Goal: Task Accomplishment & Management: Use online tool/utility

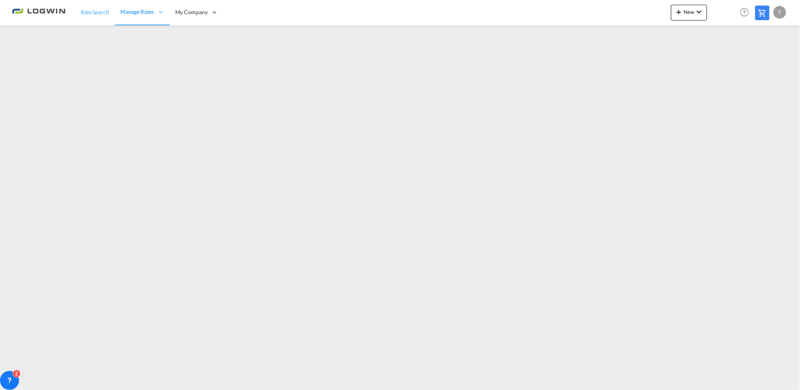
click at [87, 13] on span "Rate Search" at bounding box center [95, 12] width 28 height 7
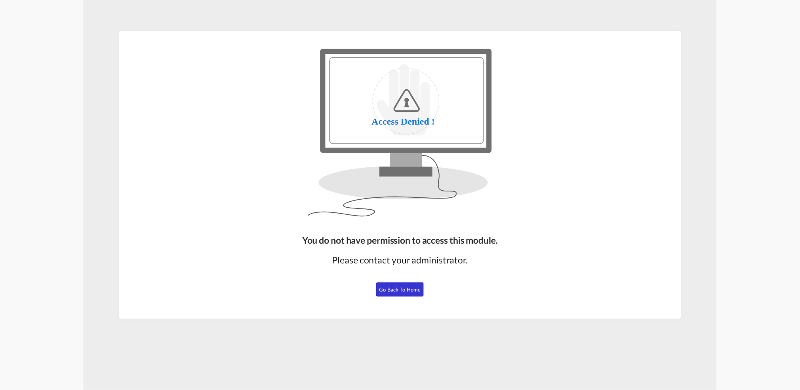
click at [388, 287] on span "Go Back to Home" at bounding box center [401, 290] width 42 height 6
